Goal: Information Seeking & Learning: Find specific fact

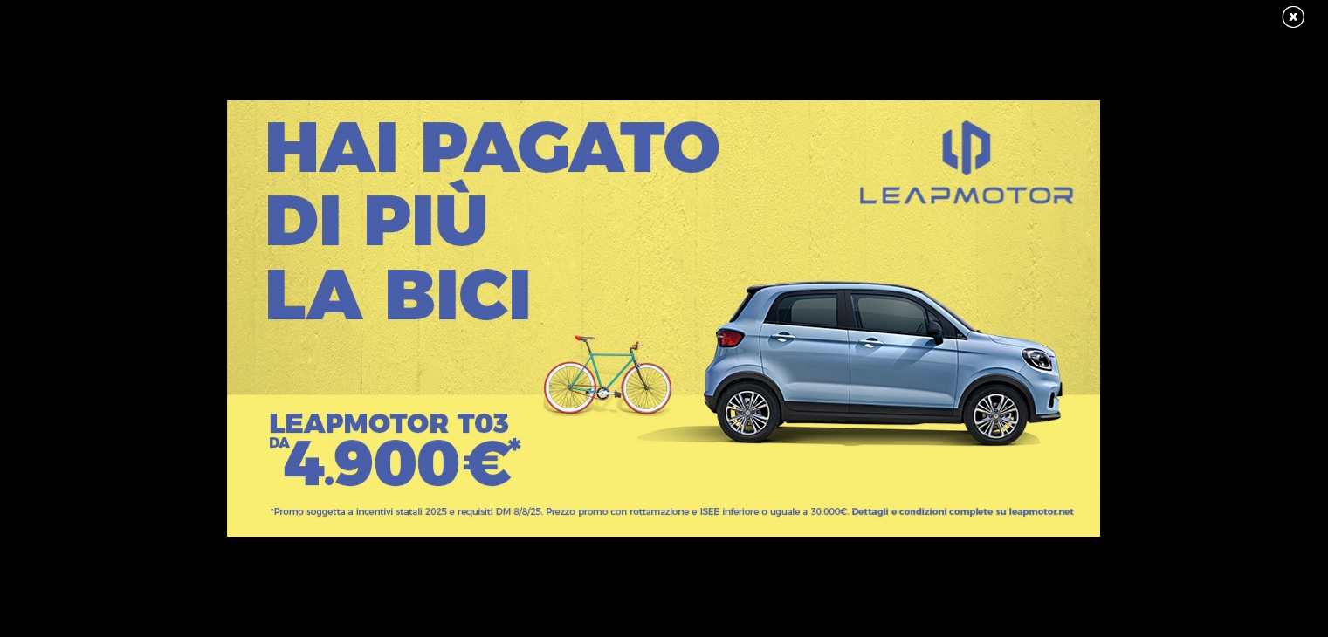
click at [1289, 12] on link at bounding box center [1302, 17] width 44 height 26
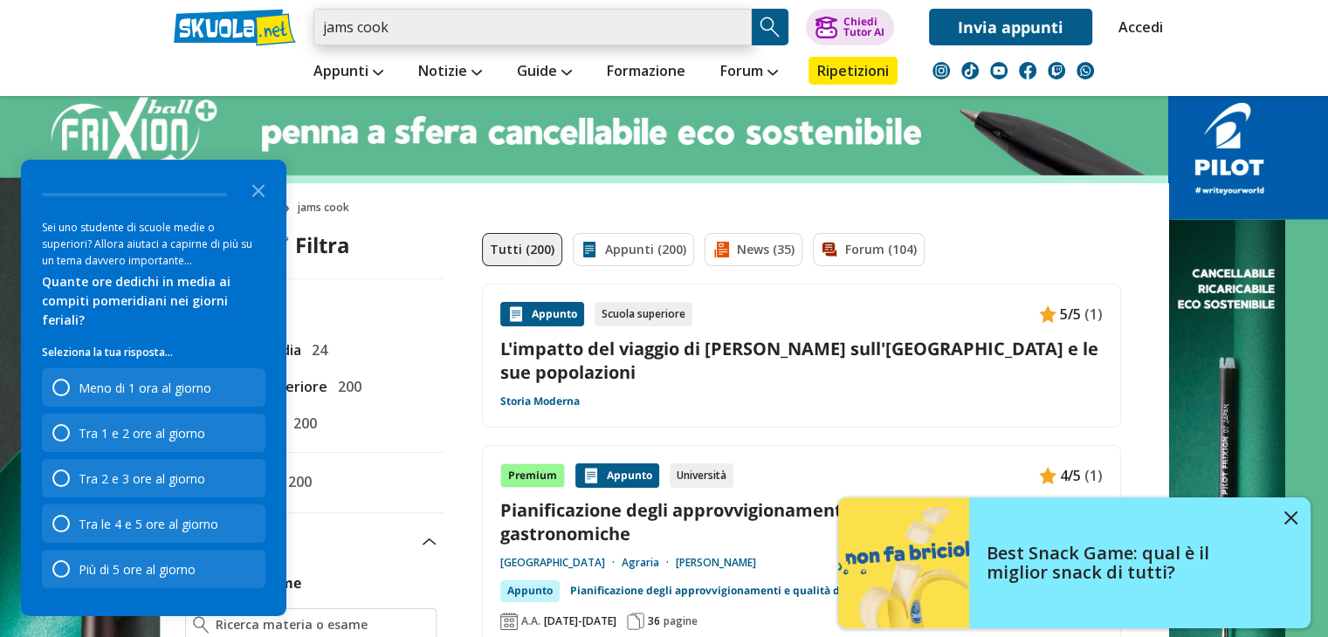
click at [320, 21] on input "jams cook" at bounding box center [532, 27] width 438 height 37
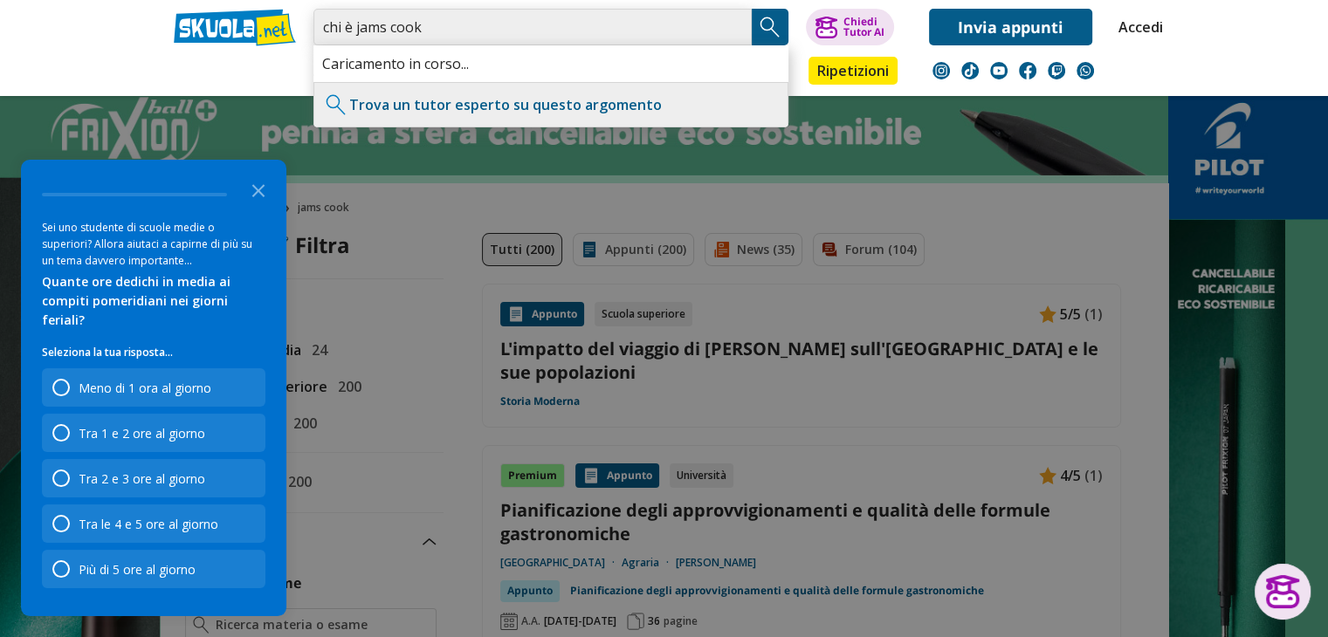
type input "chi è jams cook"
